Goal: Entertainment & Leisure: Consume media (video, audio)

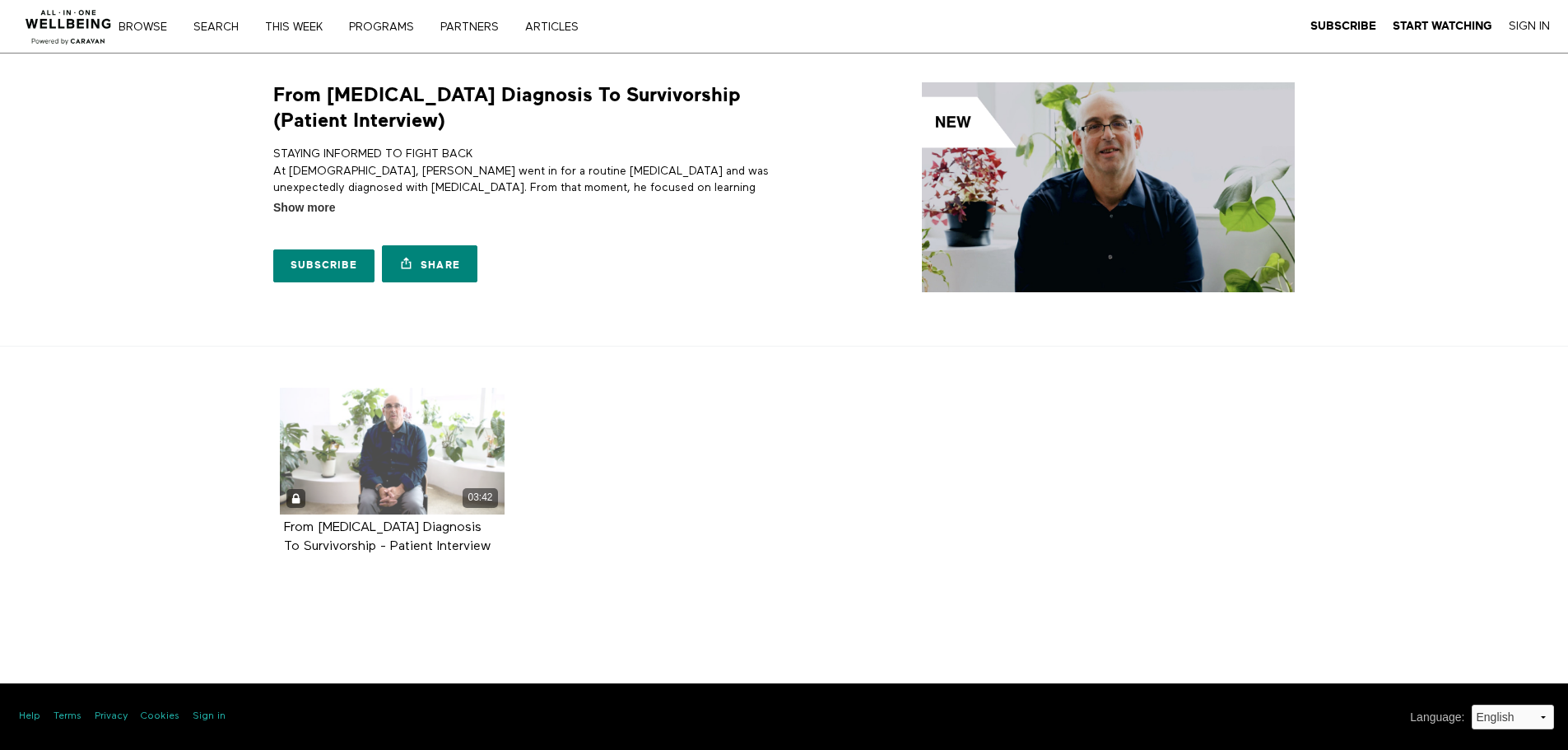
click at [376, 451] on div "03:42" at bounding box center [392, 450] width 225 height 127
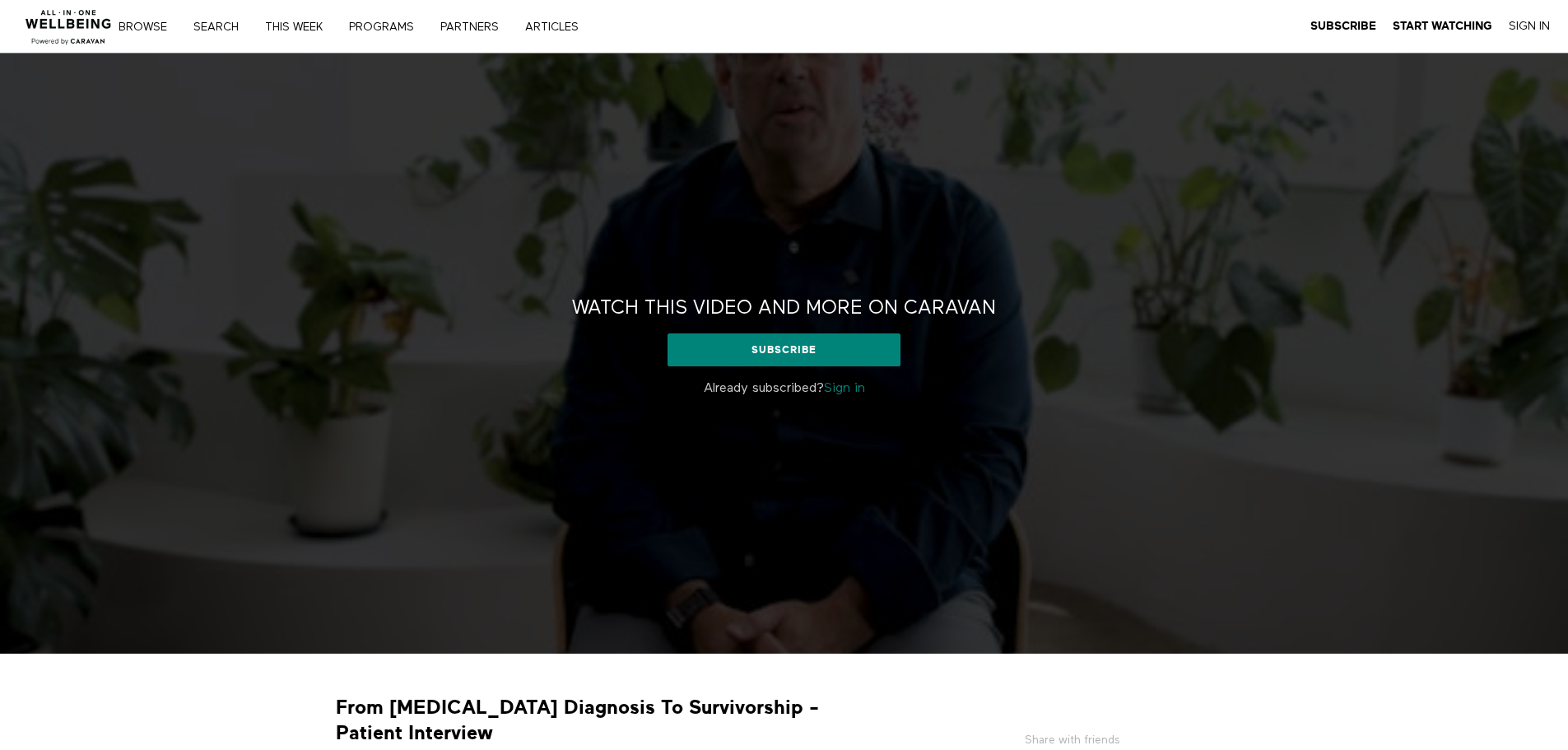
click at [857, 386] on link "Sign in" at bounding box center [844, 388] width 41 height 13
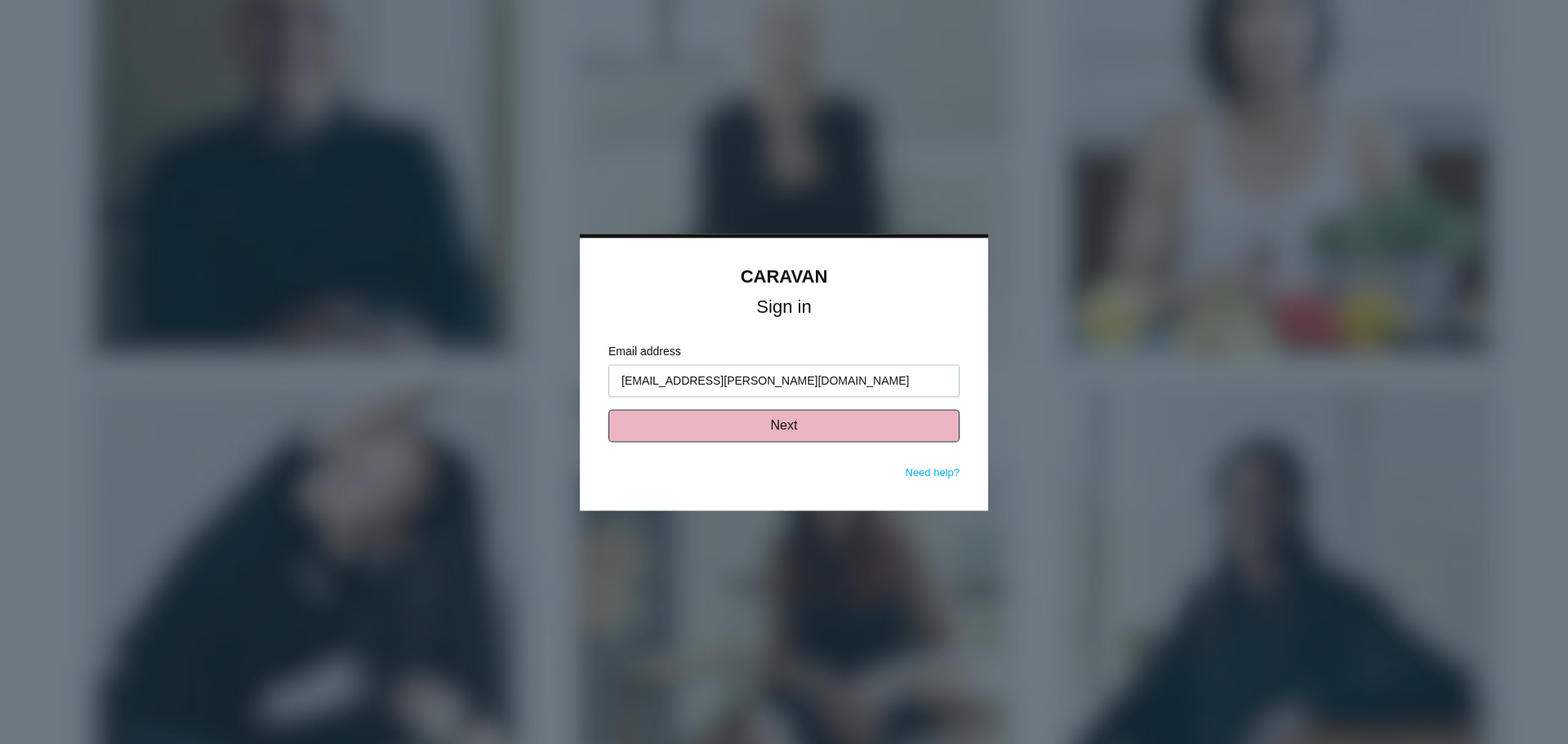
type input "[EMAIL_ADDRESS][PERSON_NAME][DOMAIN_NAME]"
click at [803, 416] on button "Next" at bounding box center [784, 425] width 351 height 32
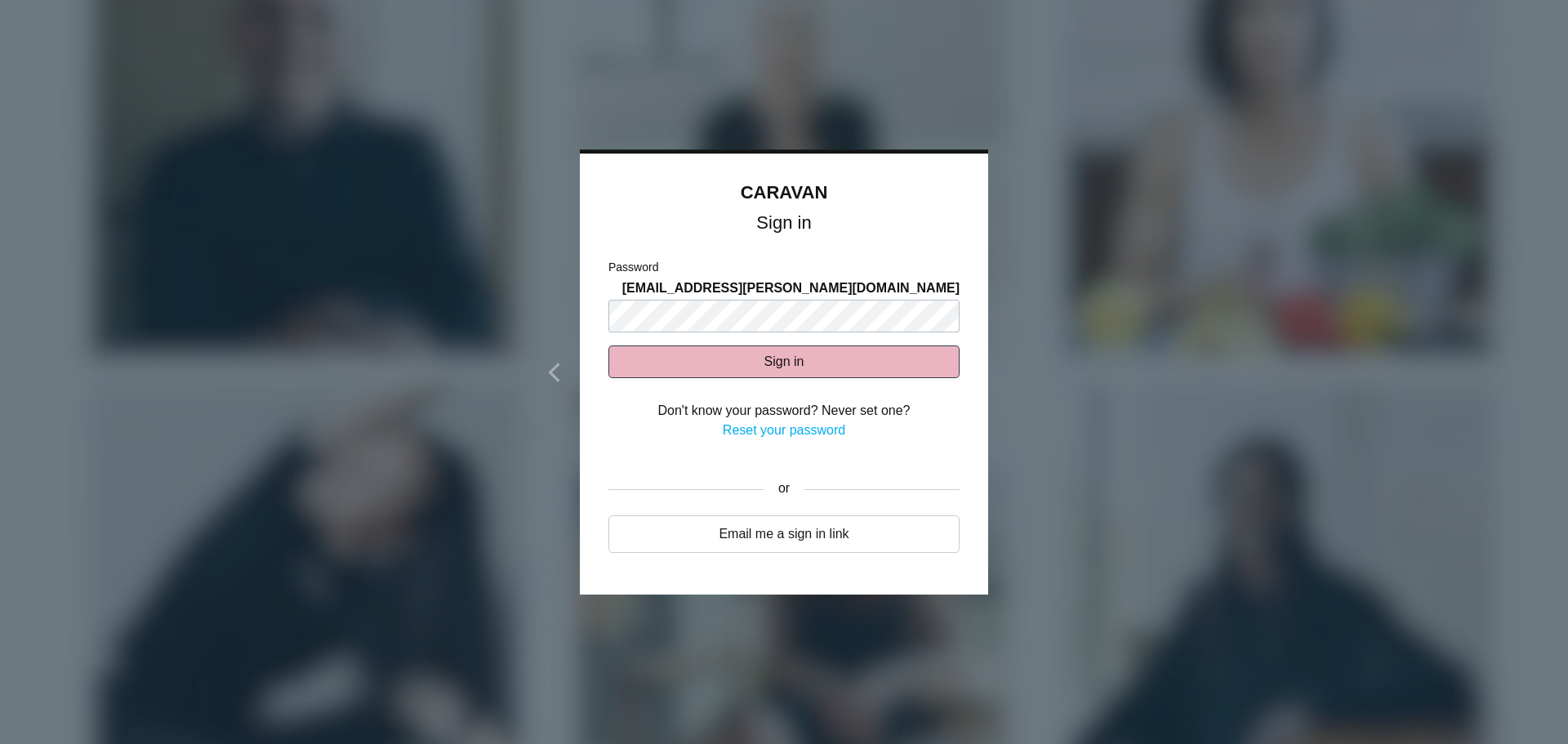
click at [662, 362] on button "Sign in" at bounding box center [784, 362] width 351 height 32
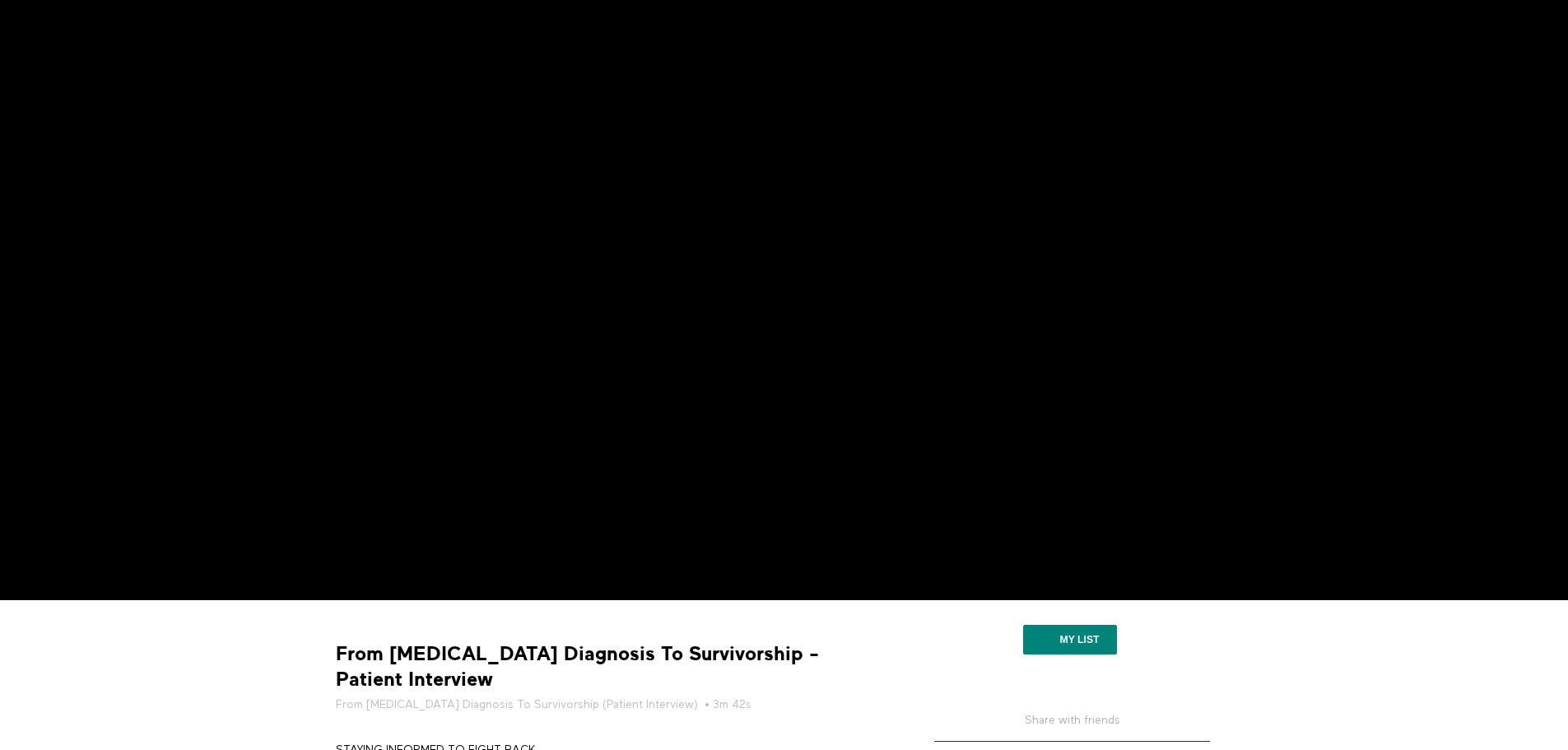
scroll to position [49, 0]
